Goal: Obtain resource: Obtain resource

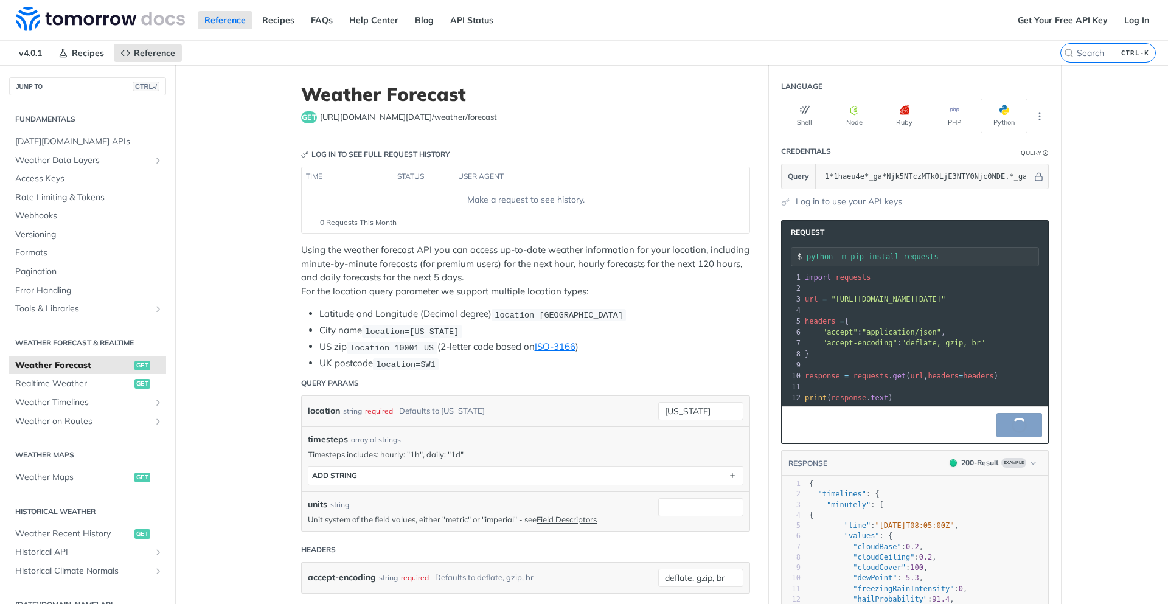
scroll to position [146, 0]
click at [1040, 24] on link "Get Your Free API Key" at bounding box center [1062, 20] width 103 height 18
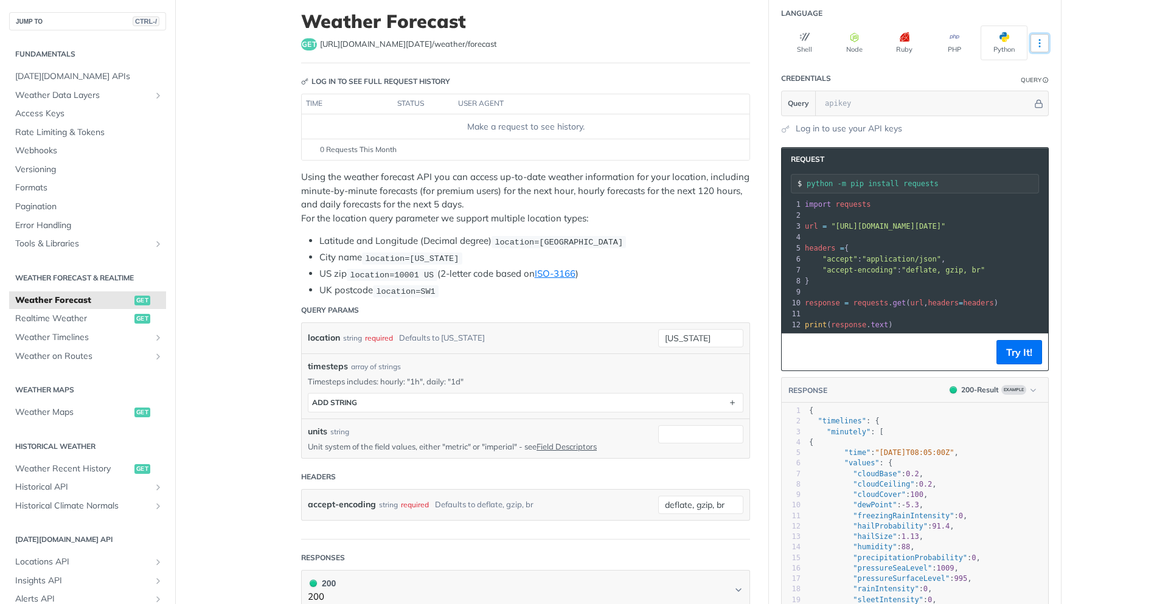
click at [1034, 43] on icon "More ellipsis" at bounding box center [1039, 43] width 11 height 11
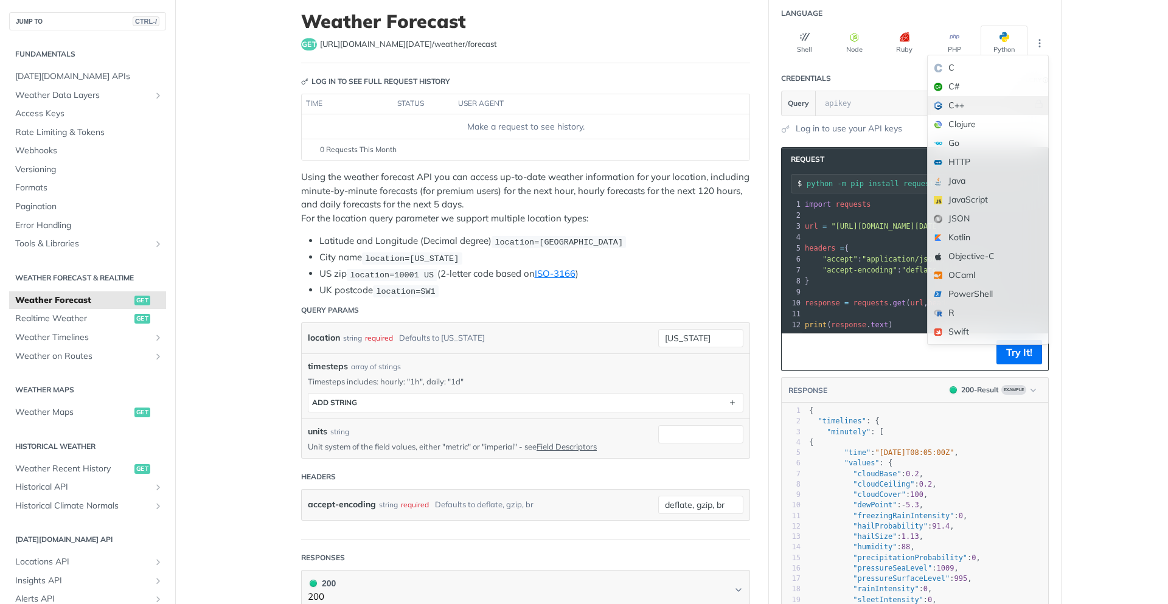
click at [956, 105] on div "C++" at bounding box center [987, 105] width 120 height 19
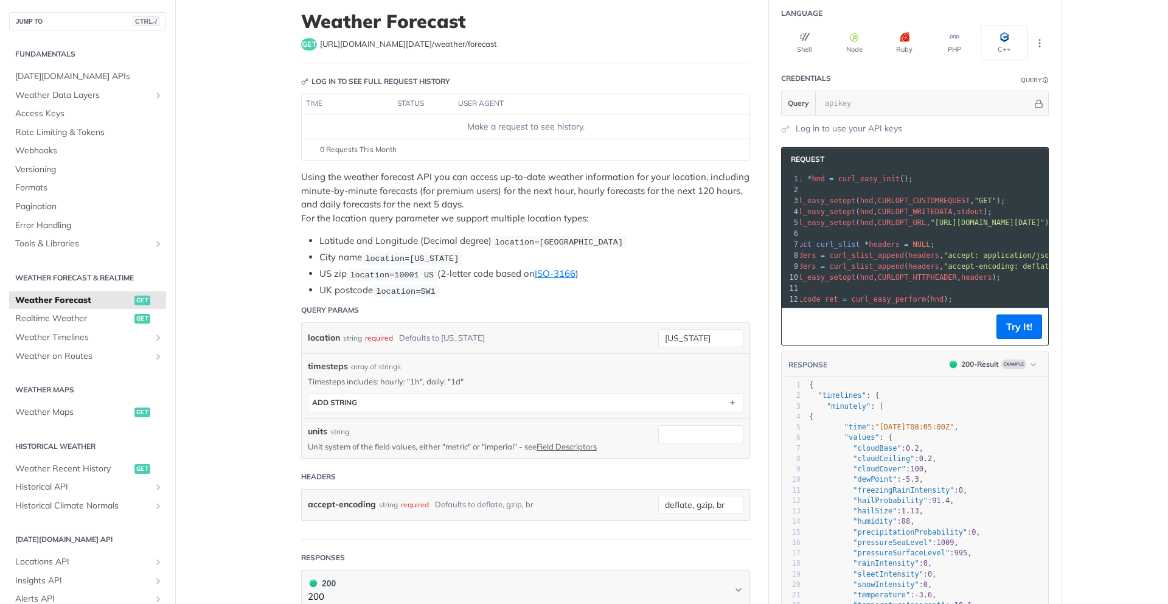
scroll to position [0, 0]
click at [804, 129] on link "Log in to use your API keys" at bounding box center [848, 128] width 106 height 13
